Goal: Information Seeking & Learning: Find specific fact

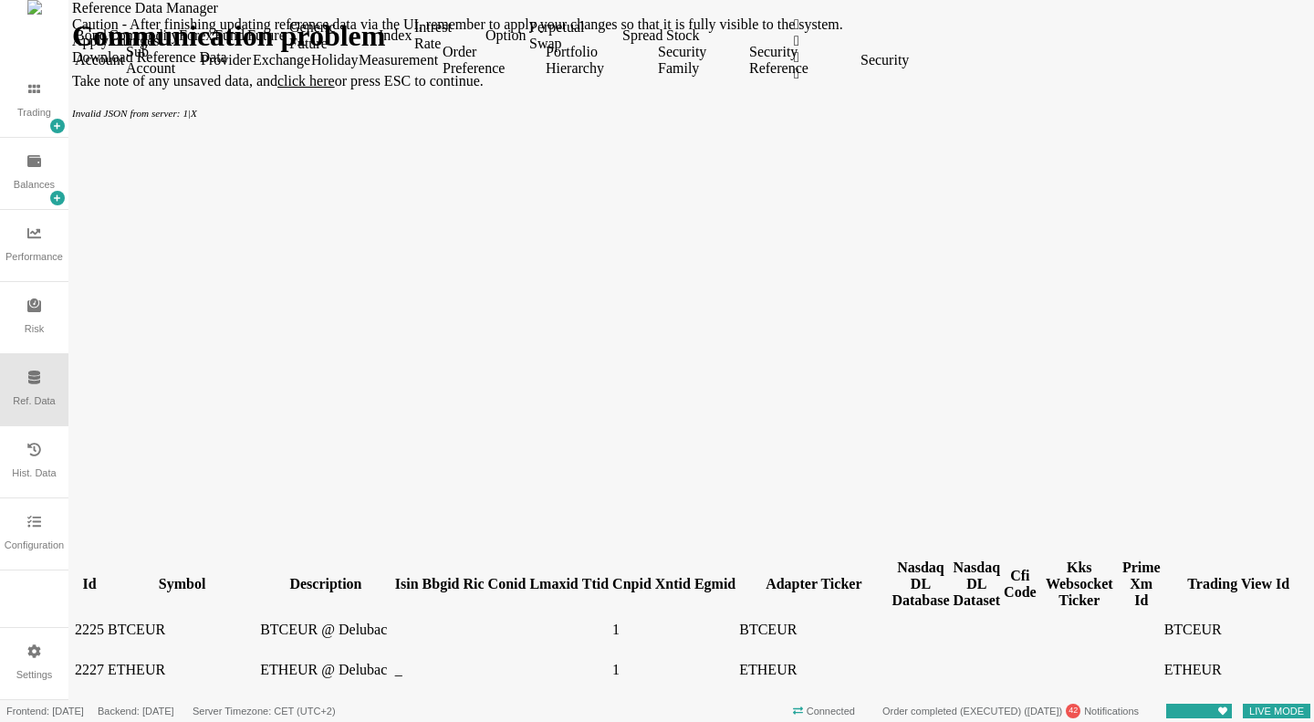
click at [159, 576] on div "Symbol" at bounding box center [182, 584] width 149 height 16
click at [162, 576] on div "Symbol" at bounding box center [182, 584] width 149 height 16
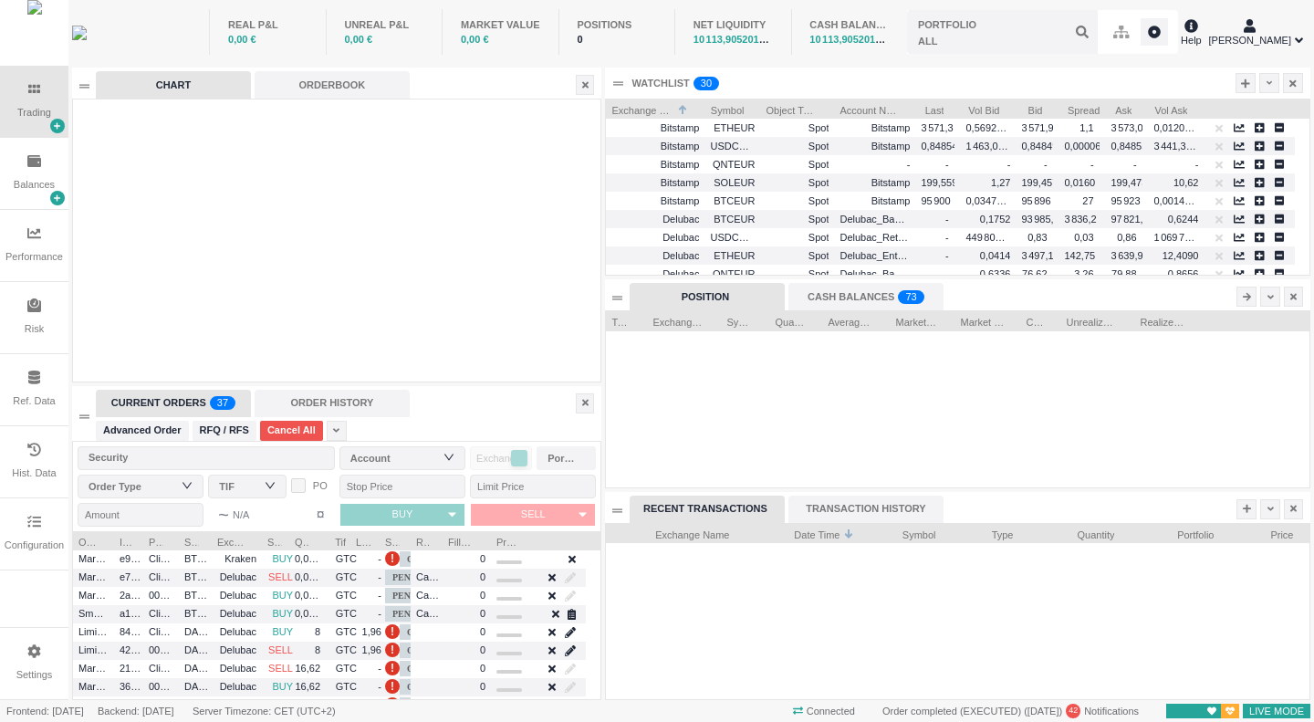
click at [37, 540] on div "Configuration" at bounding box center [34, 545] width 59 height 16
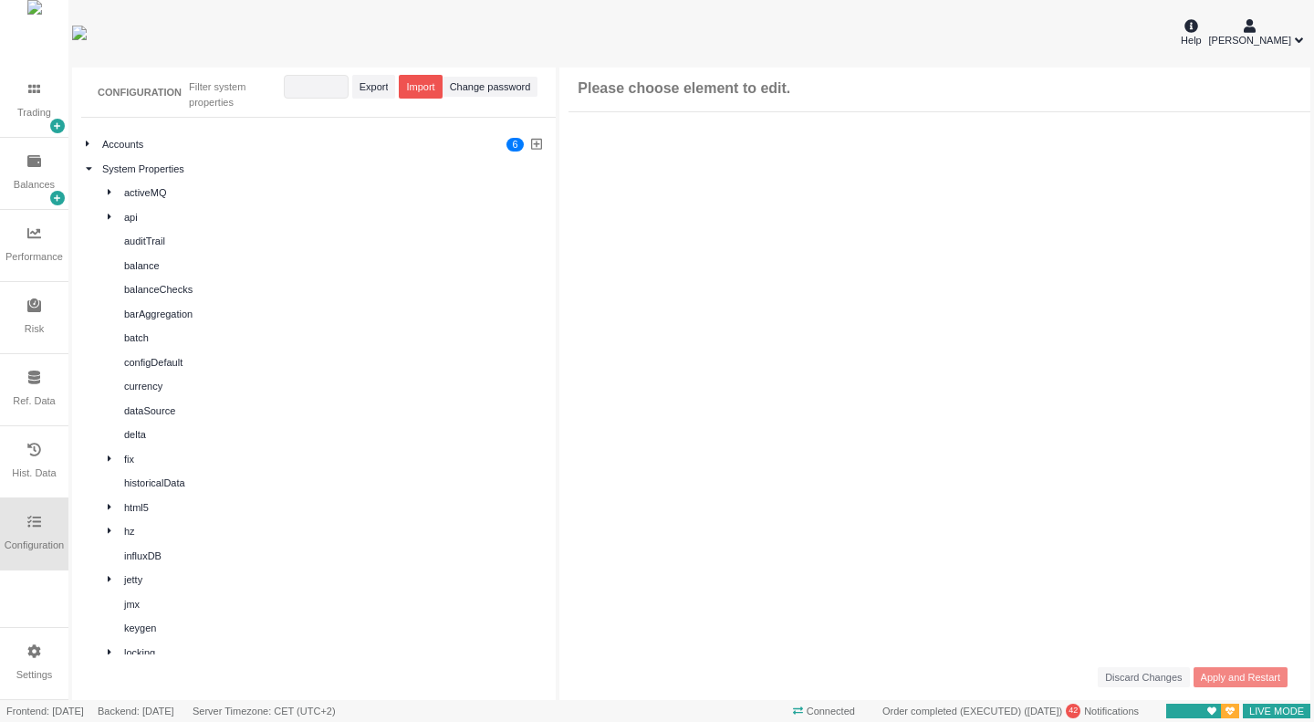
click at [37, 468] on div "Hist. Data" at bounding box center [34, 473] width 44 height 16
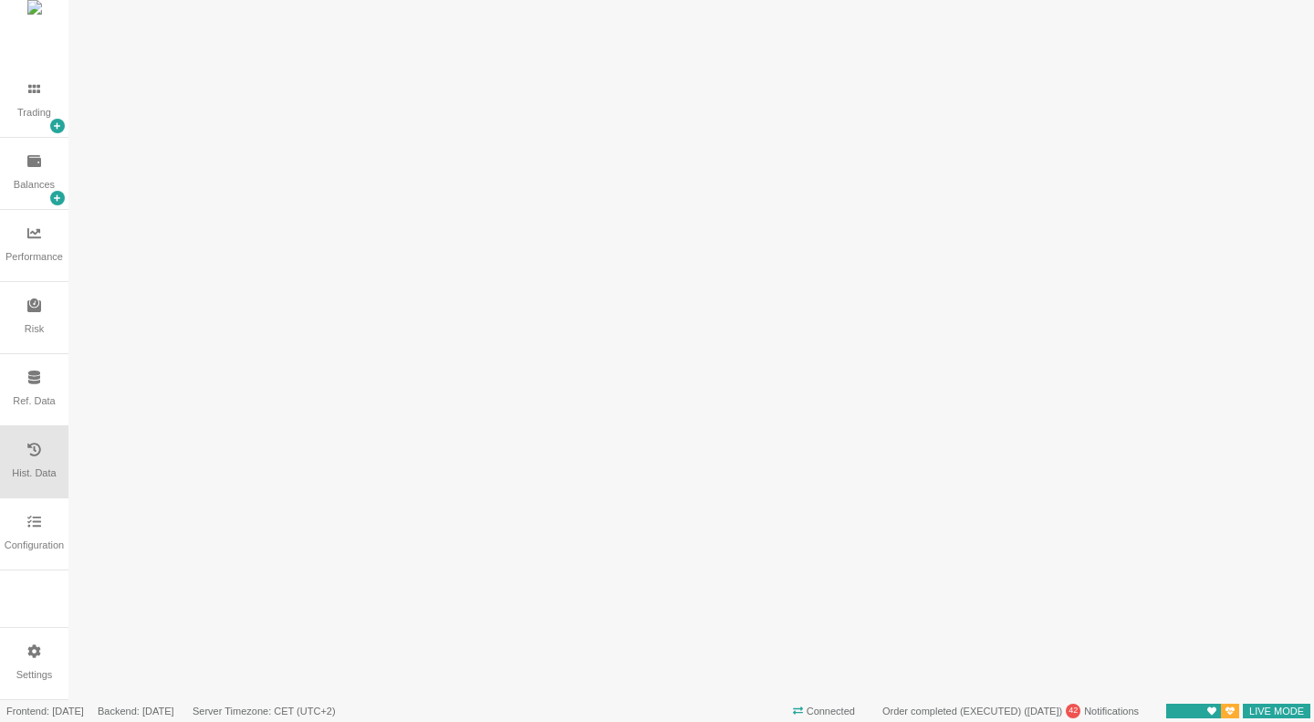
click at [40, 418] on div "Ref. Data" at bounding box center [34, 389] width 68 height 71
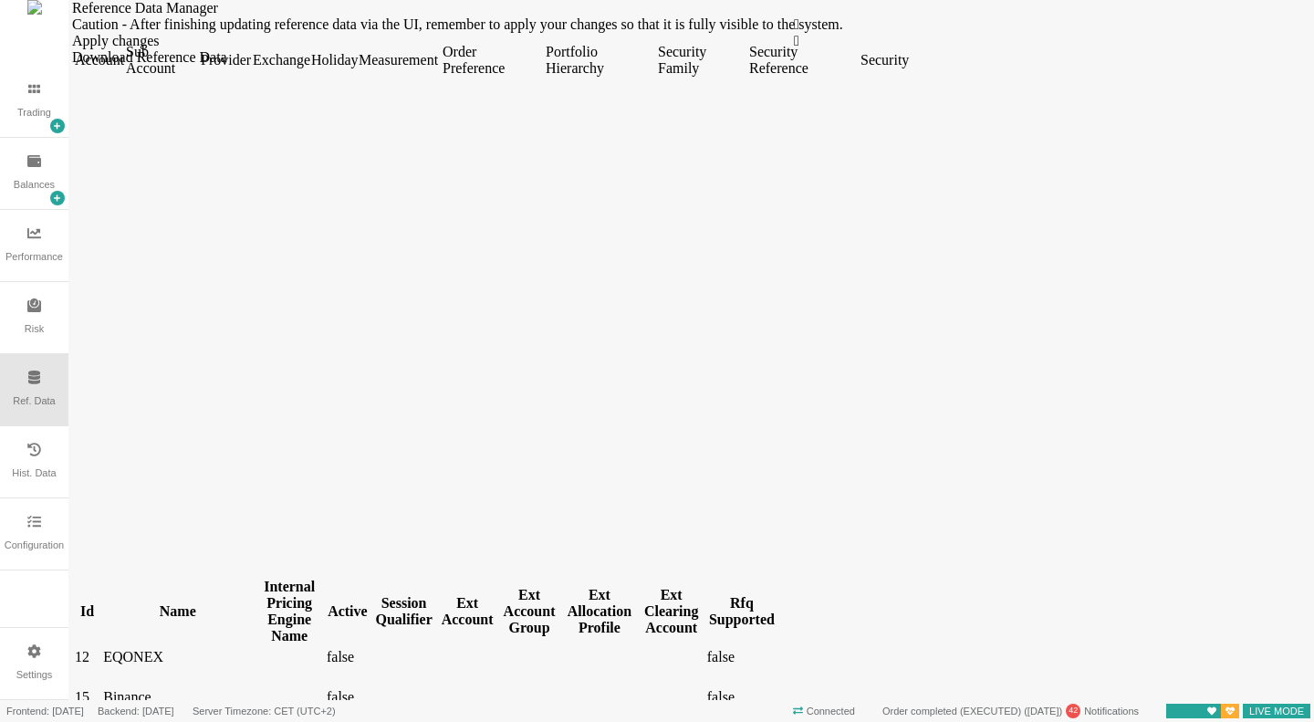
click at [907, 68] on div "Security" at bounding box center [883, 60] width 47 height 16
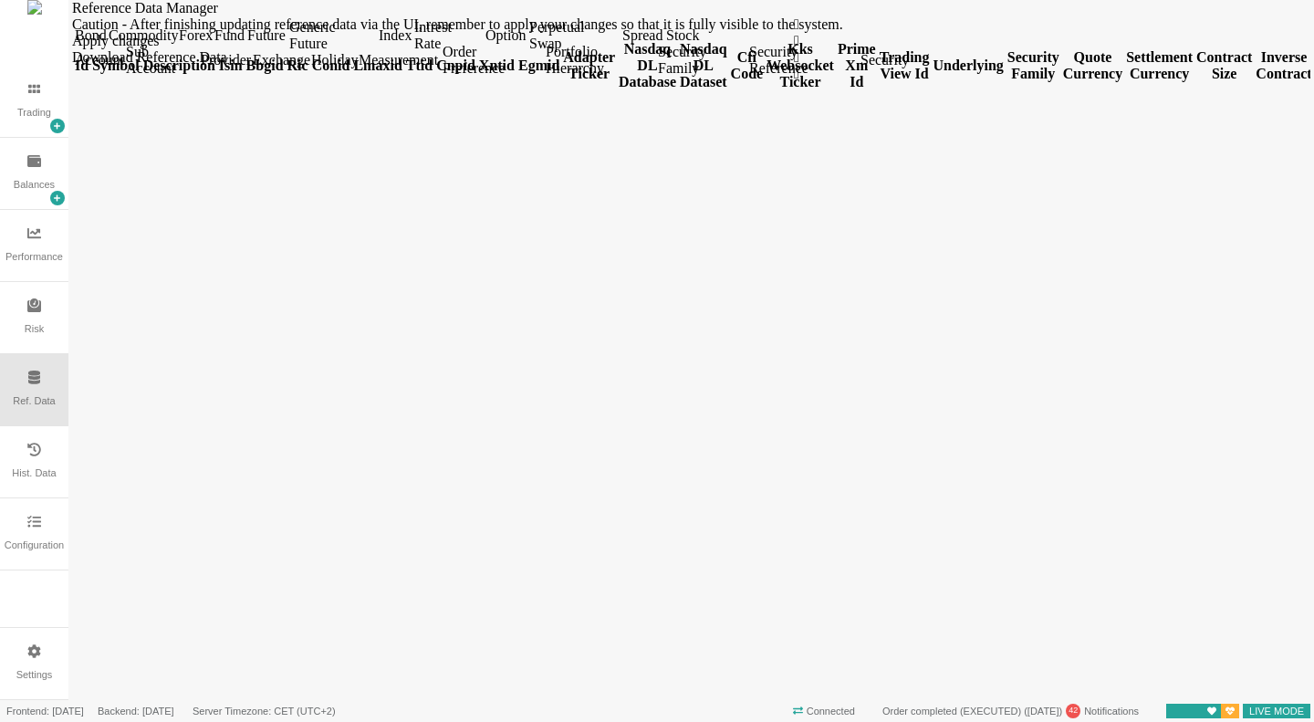
click at [211, 44] on div "Forex" at bounding box center [195, 35] width 32 height 16
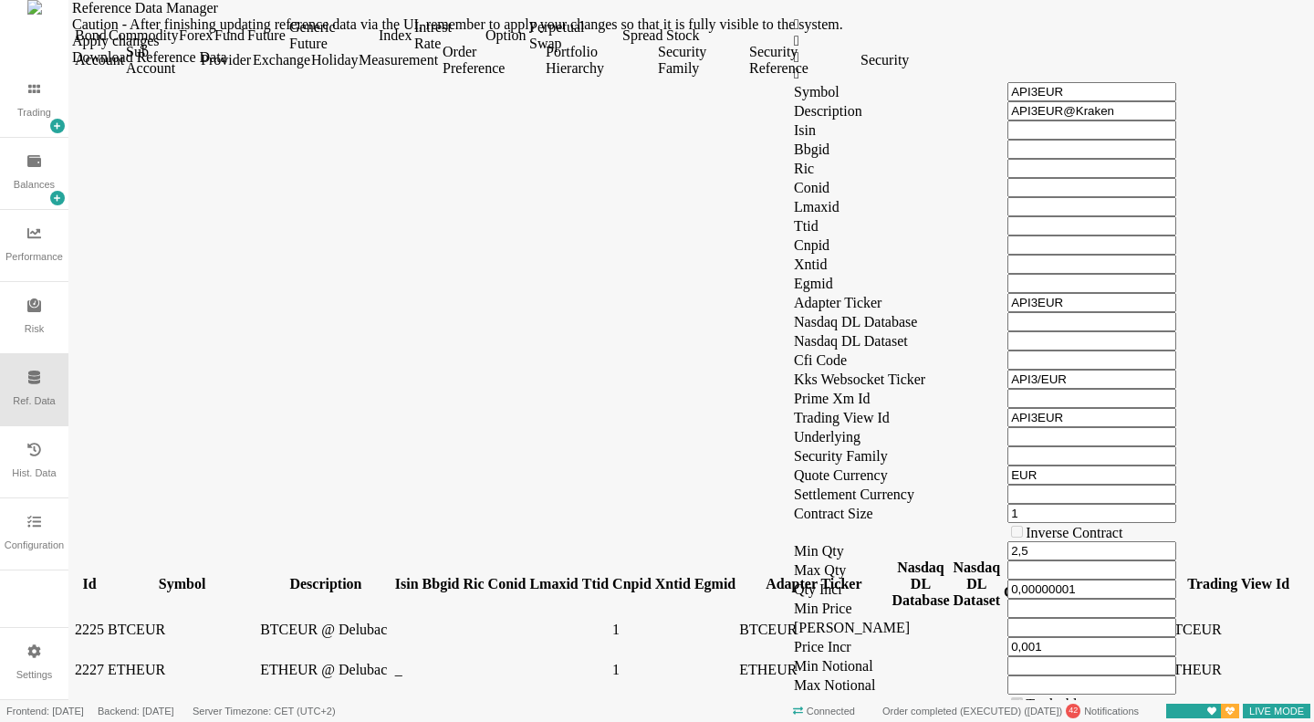
click at [180, 576] on div "Symbol" at bounding box center [182, 584] width 149 height 16
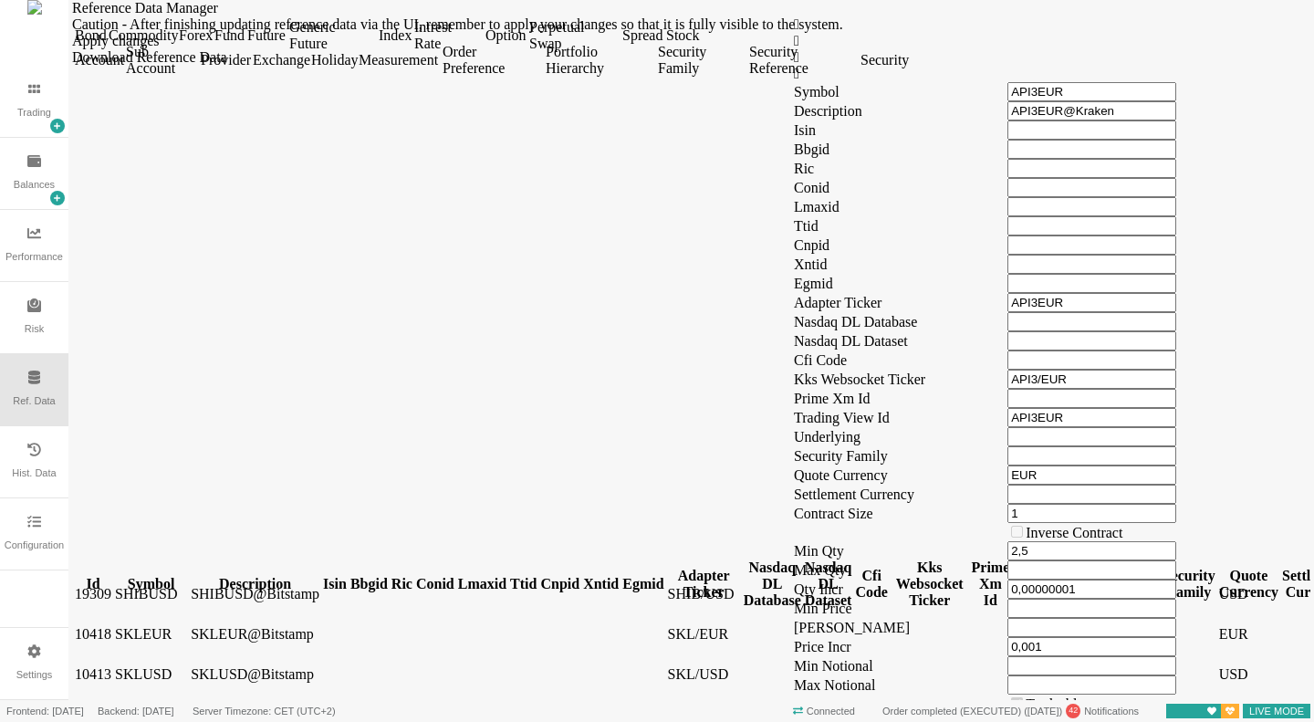
scroll to position [11679, 0]
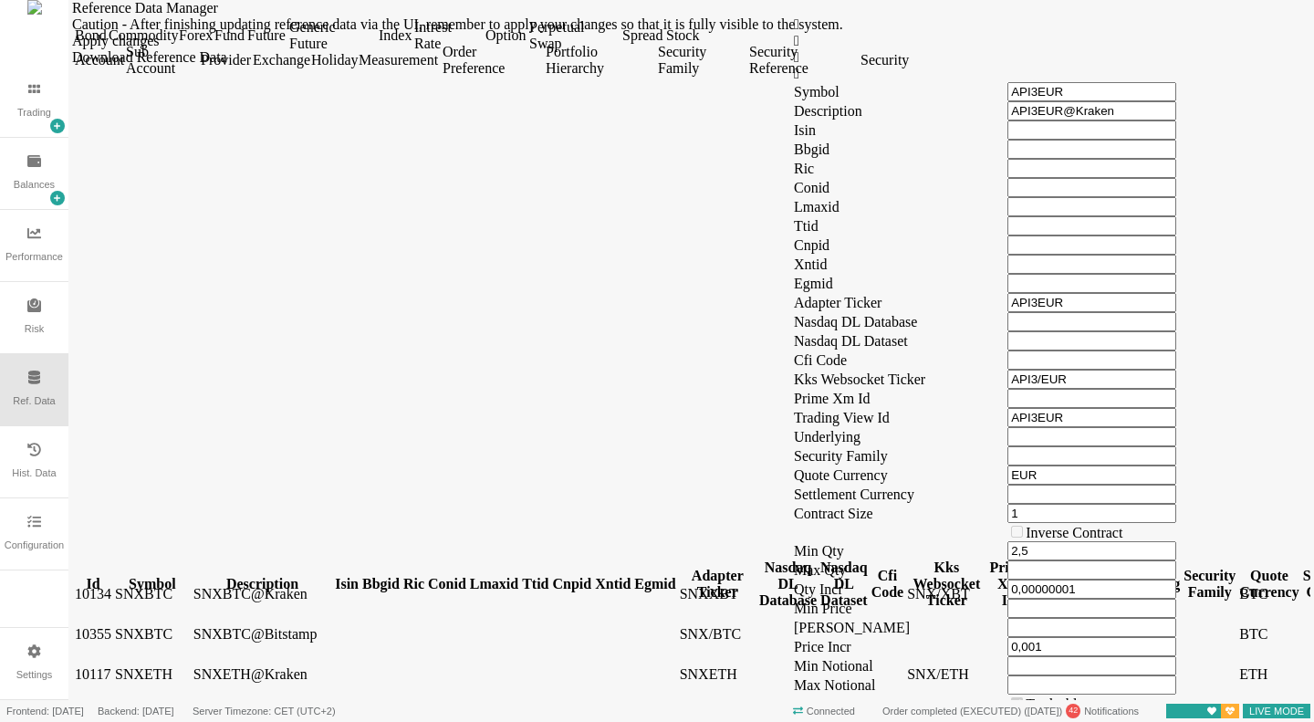
drag, startPoint x: 132, startPoint y: 133, endPoint x: 189, endPoint y: 133, distance: 56.6
click at [111, 592] on div at bounding box center [93, 592] width 37 height 0
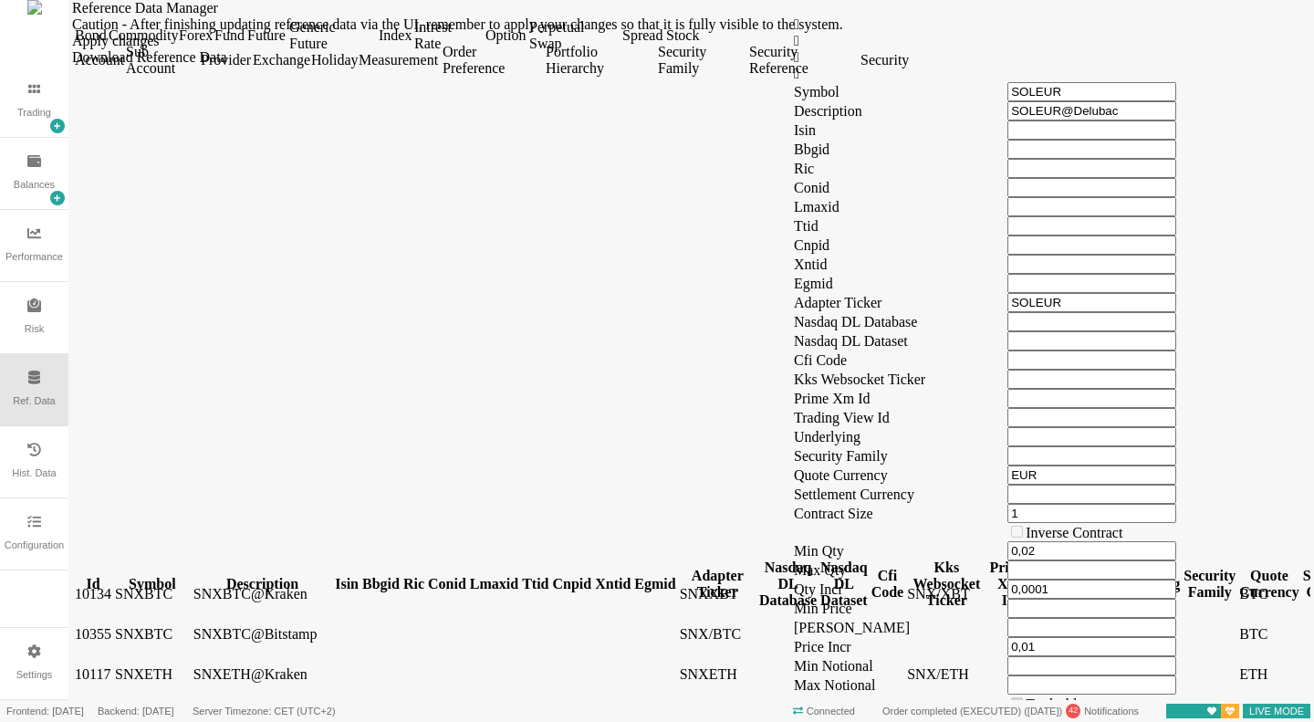
drag, startPoint x: 132, startPoint y: 335, endPoint x: 99, endPoint y: 337, distance: 33.8
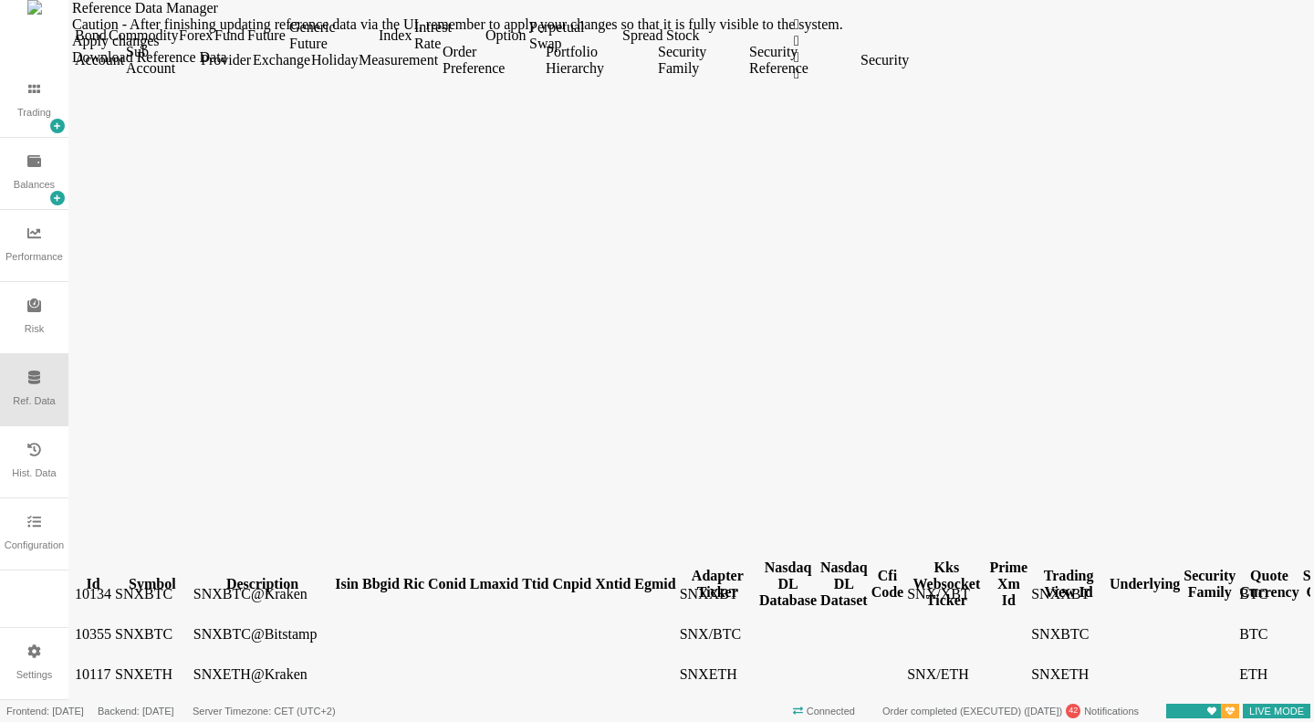
drag, startPoint x: 139, startPoint y: 340, endPoint x: 103, endPoint y: 340, distance: 35.6
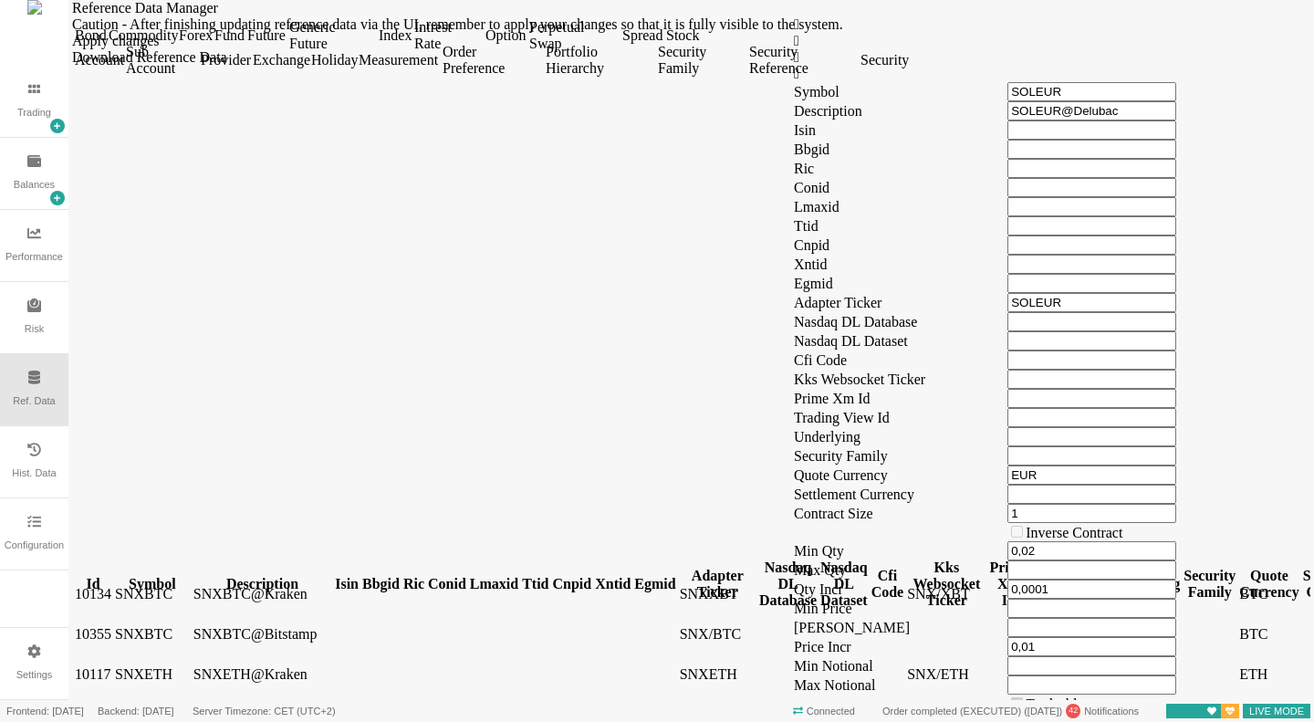
drag, startPoint x: 135, startPoint y: 338, endPoint x: 103, endPoint y: 340, distance: 32.1
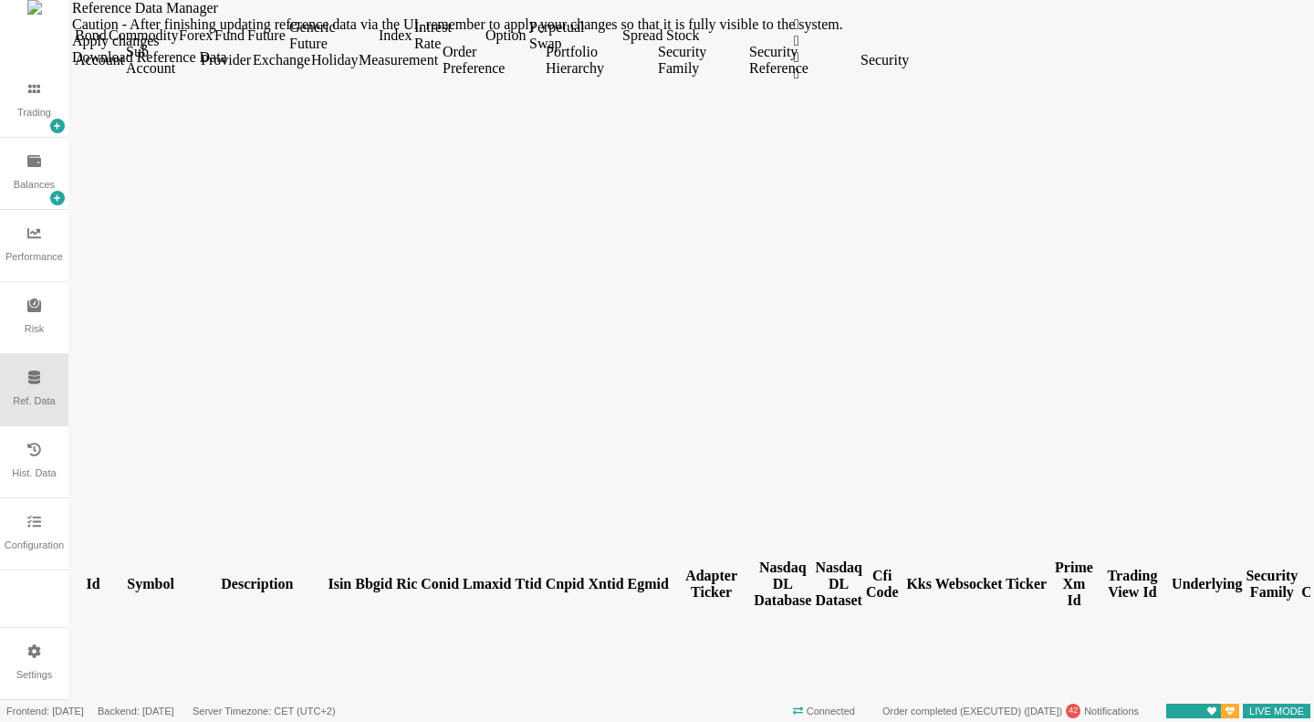
scroll to position [12683, 0]
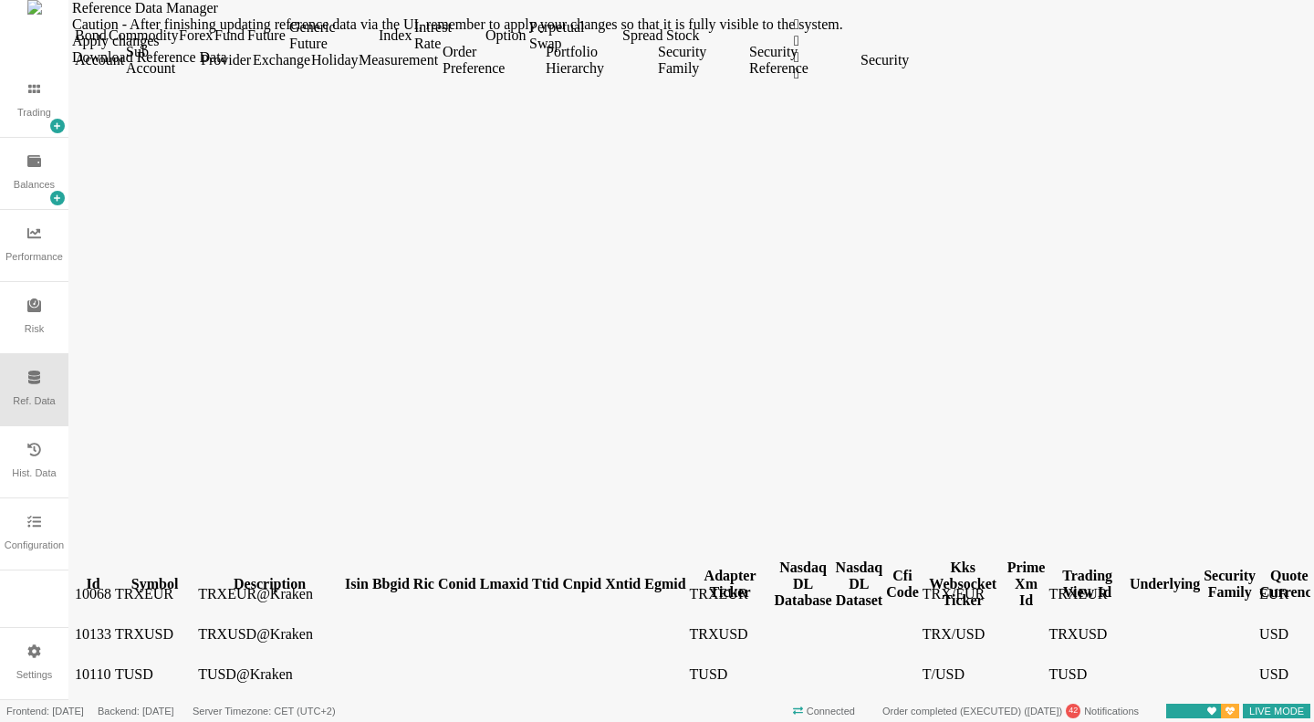
drag, startPoint x: 136, startPoint y: 524, endPoint x: 103, endPoint y: 523, distance: 32.9
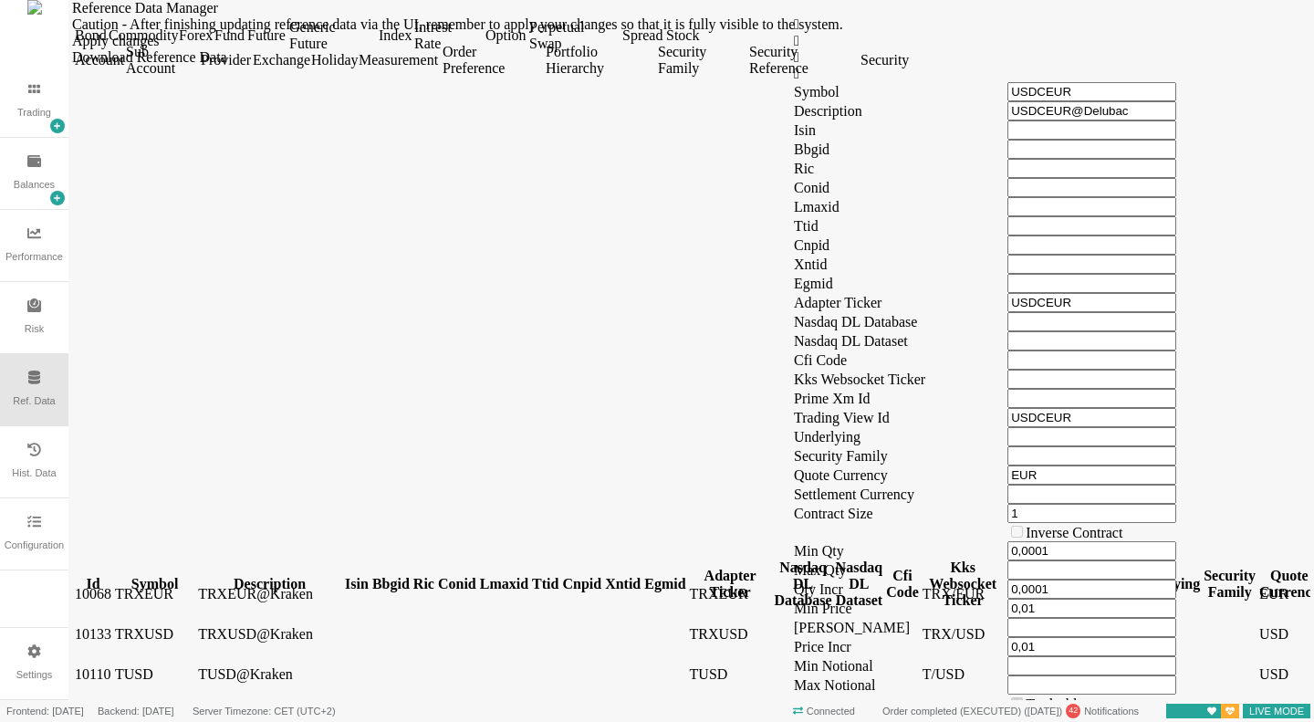
drag, startPoint x: 130, startPoint y: 524, endPoint x: 103, endPoint y: 526, distance: 26.5
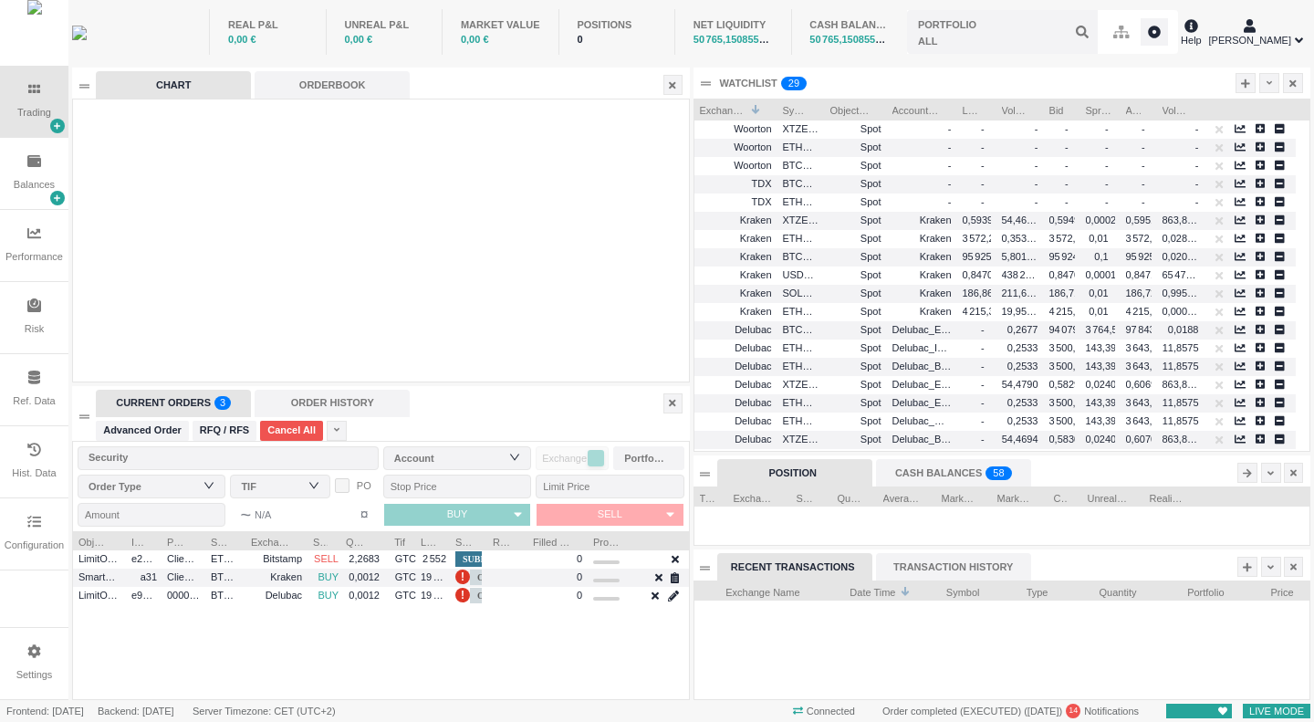
click at [49, 409] on div "Ref. Data" at bounding box center [34, 401] width 42 height 16
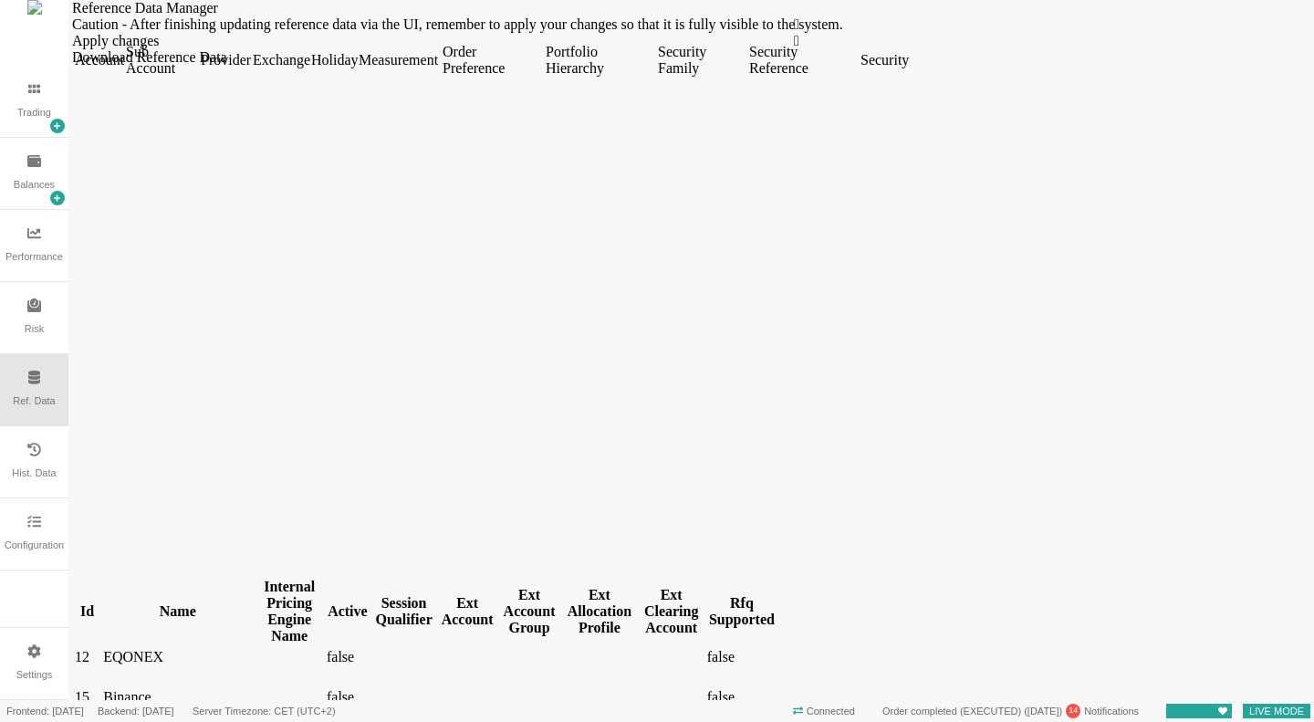
click at [907, 68] on div "Security" at bounding box center [883, 60] width 47 height 16
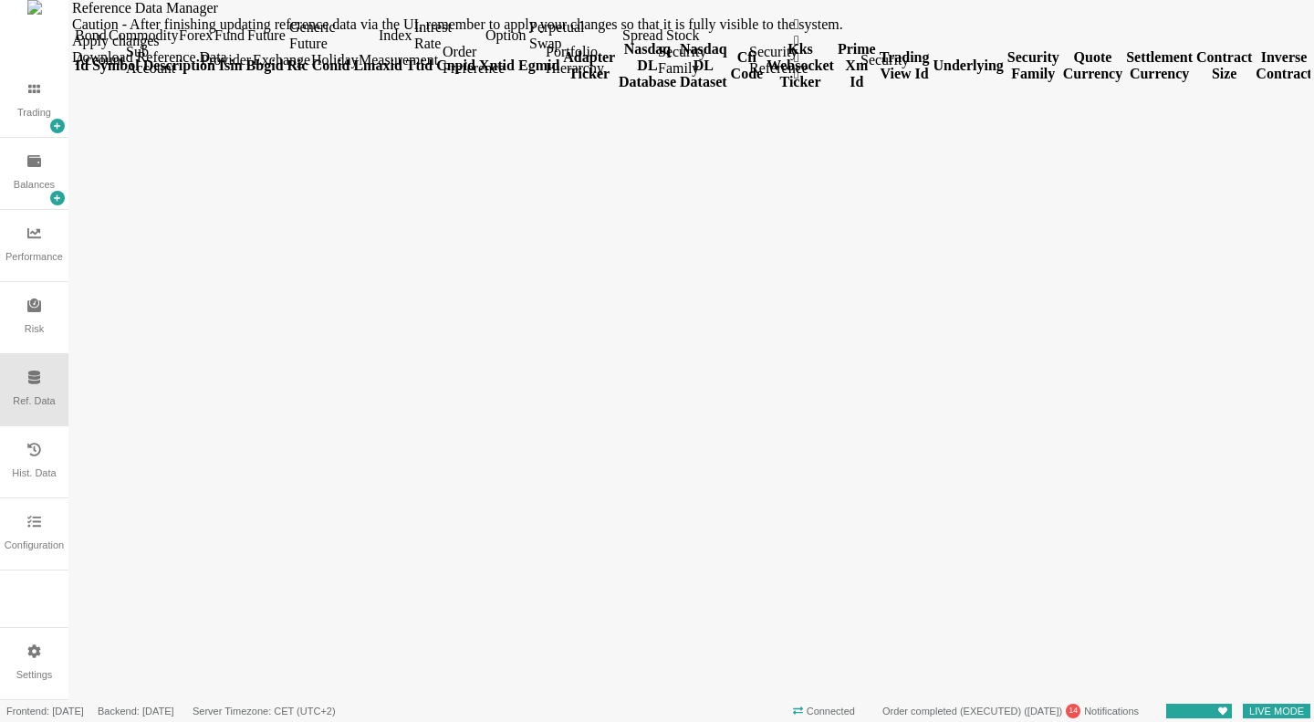
click at [211, 44] on div "Forex" at bounding box center [195, 35] width 32 height 16
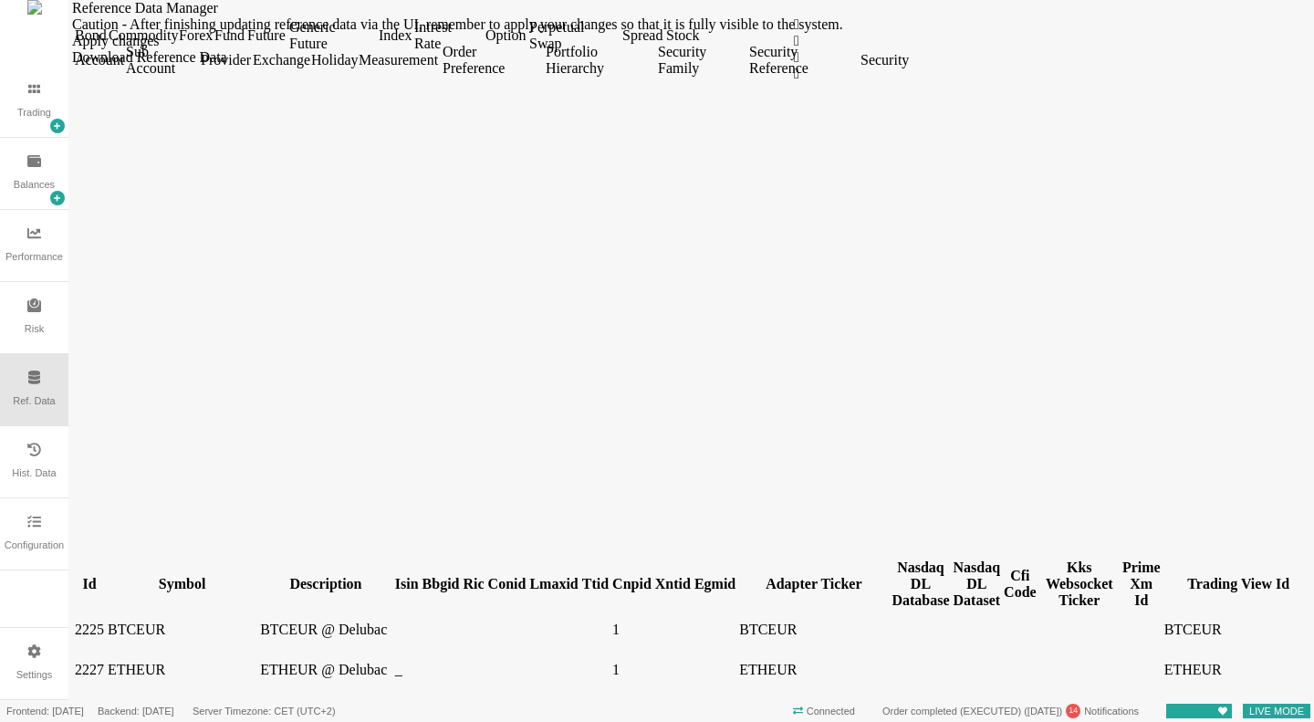
click at [164, 576] on div "Symbol" at bounding box center [182, 584] width 149 height 16
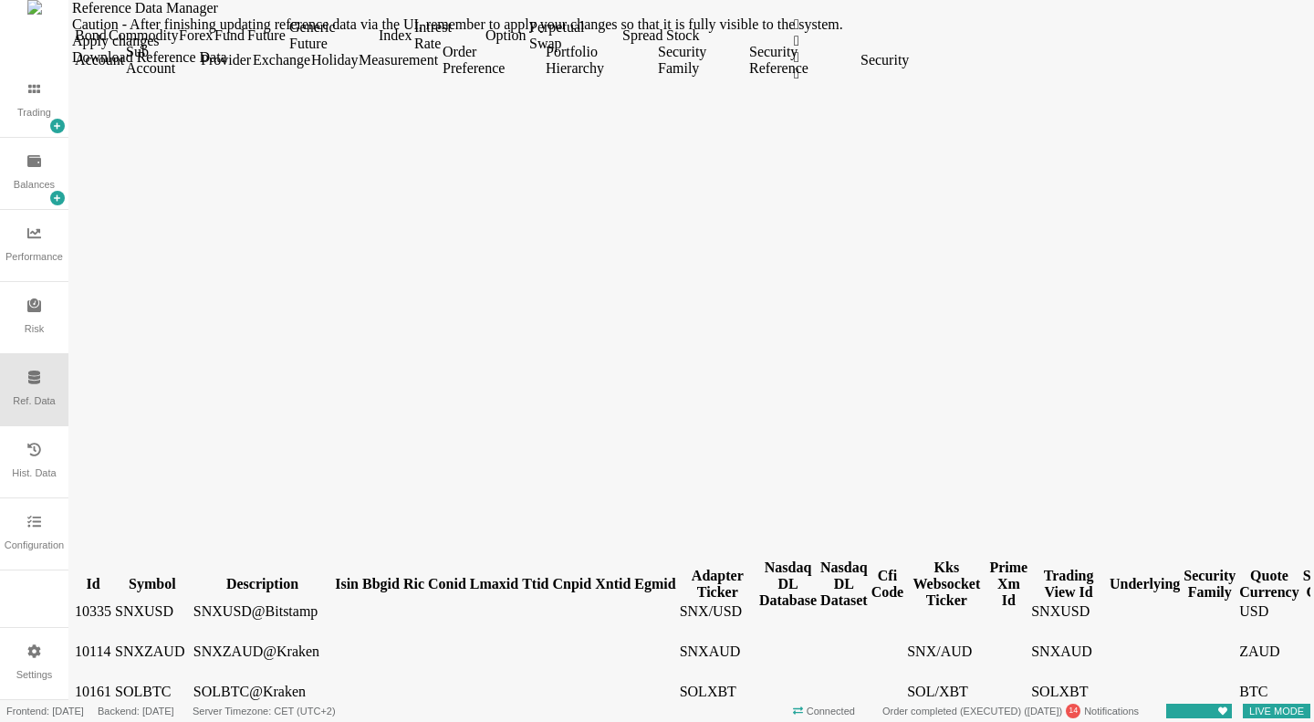
scroll to position [11498, 0]
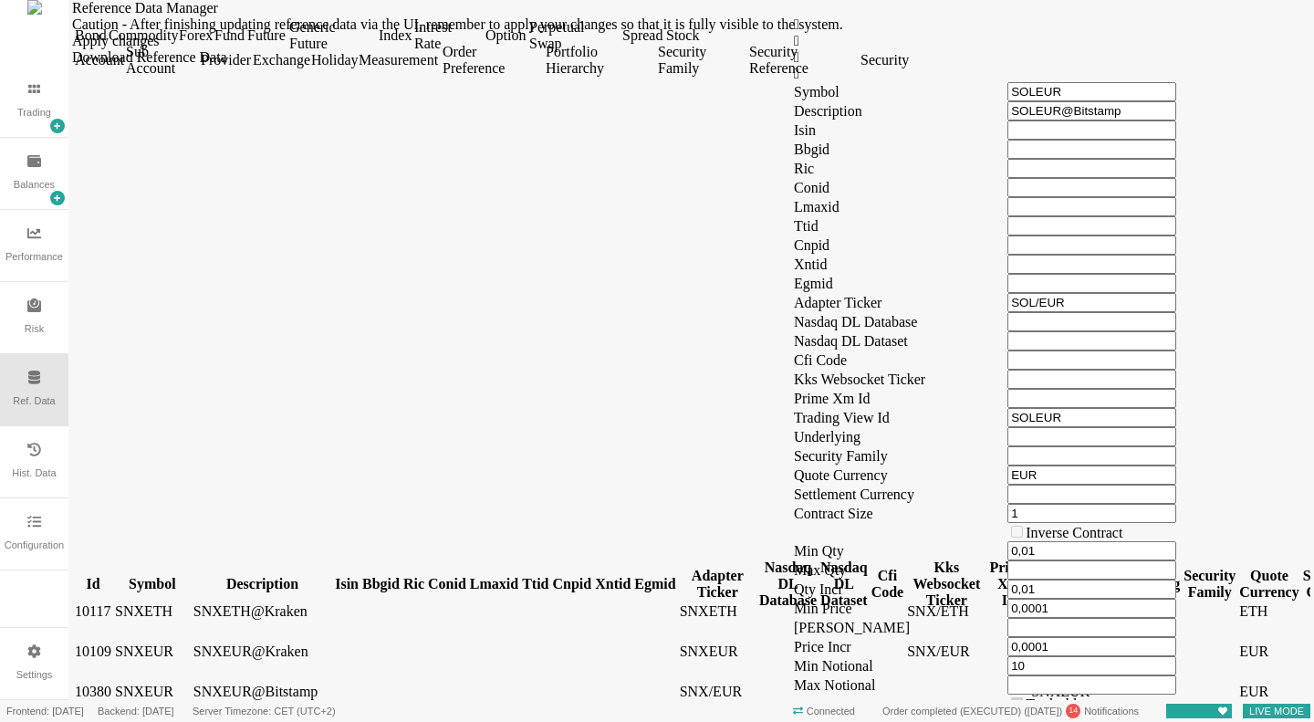
drag, startPoint x: 138, startPoint y: 132, endPoint x: 174, endPoint y: 134, distance: 36.5
click at [111, 592] on div at bounding box center [93, 592] width 37 height 0
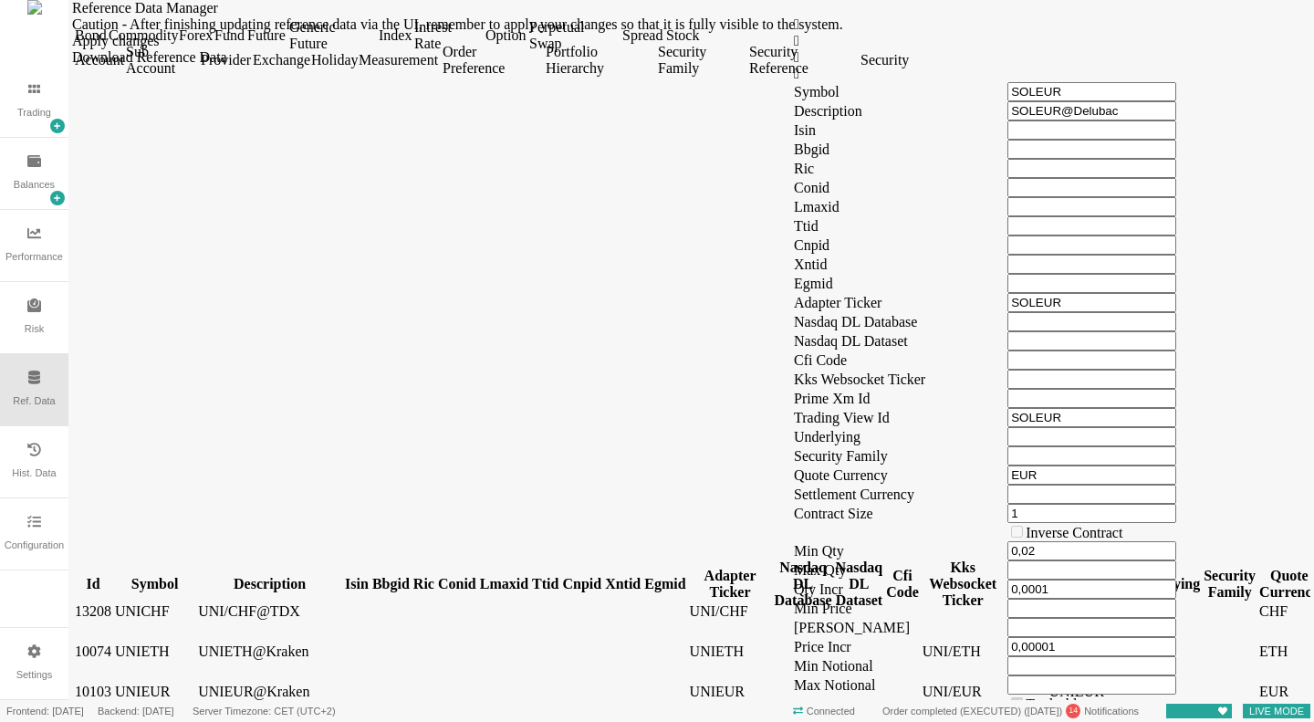
scroll to position [12684, 0]
drag, startPoint x: 241, startPoint y: 133, endPoint x: 272, endPoint y: 136, distance: 31.1
click at [194, 592] on div at bounding box center [154, 592] width 79 height 0
